Goal: Check status

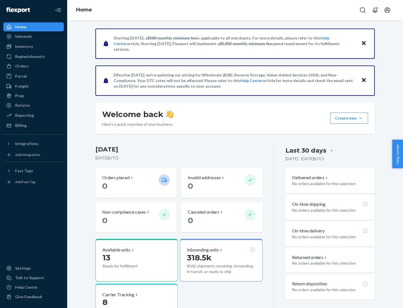
click at [361, 118] on button "Create new Create new inbound Create new order Create new product" at bounding box center [350, 118] width 38 height 11
click at [23, 36] on div "Inbounds" at bounding box center [23, 37] width 17 height 6
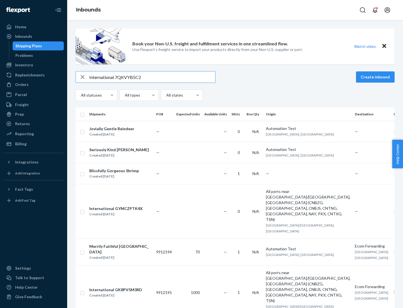
type input "International 7QKVYB5C29"
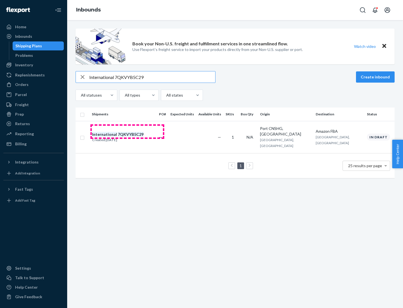
click at [127, 137] on div "Created [DATE]" at bounding box center [118, 140] width 52 height 6
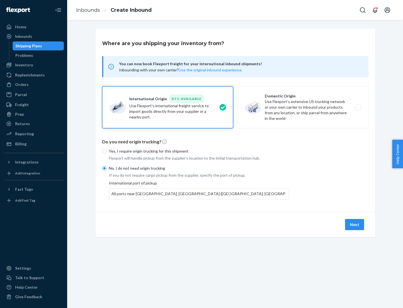
click at [355, 224] on button "Next" at bounding box center [354, 224] width 19 height 11
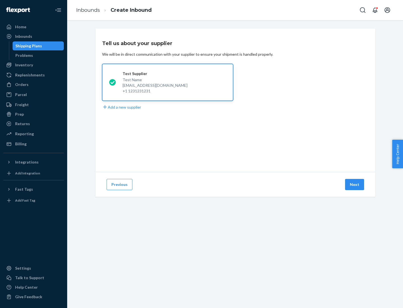
click at [355, 185] on button "Next" at bounding box center [354, 184] width 19 height 11
